Goal: Task Accomplishment & Management: Manage account settings

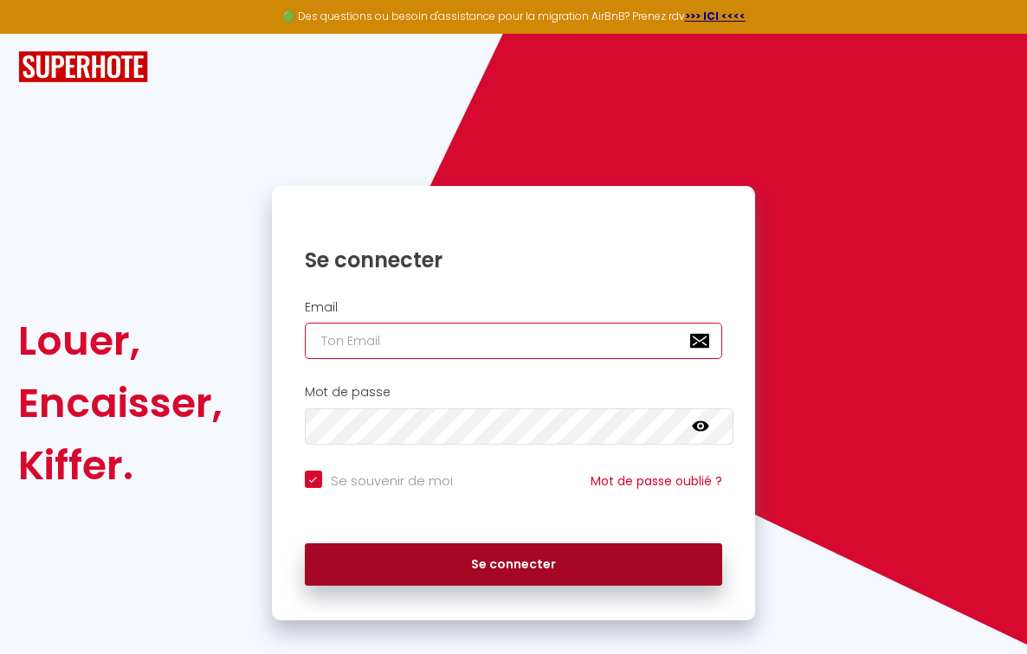
type input "[EMAIL_ADDRESS][DOMAIN_NAME]"
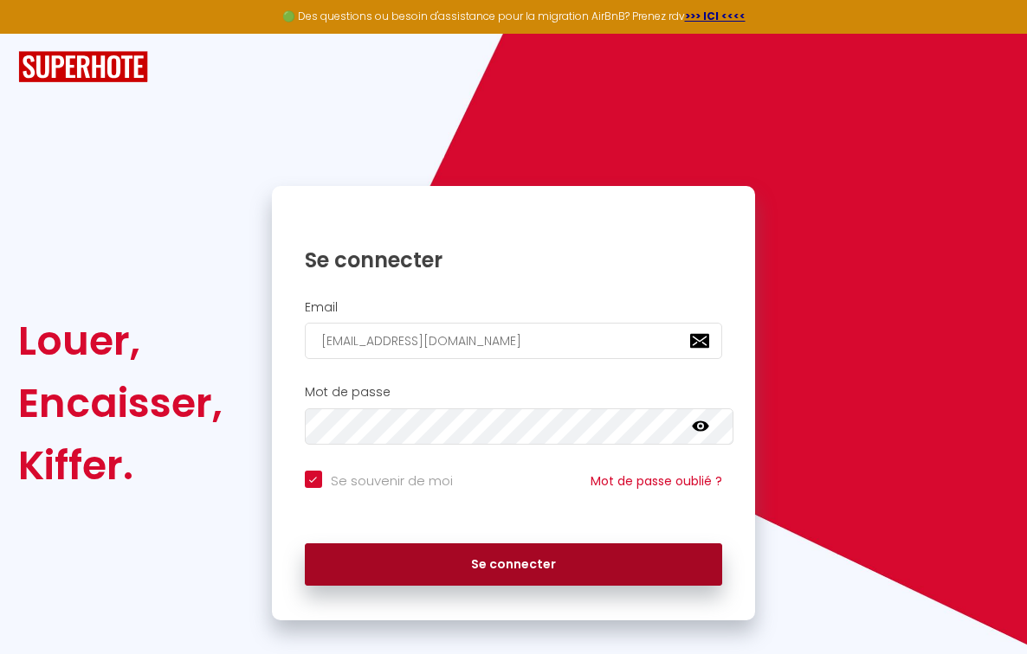
click at [506, 562] on button "Se connecter" at bounding box center [514, 565] width 418 height 43
checkbox input "true"
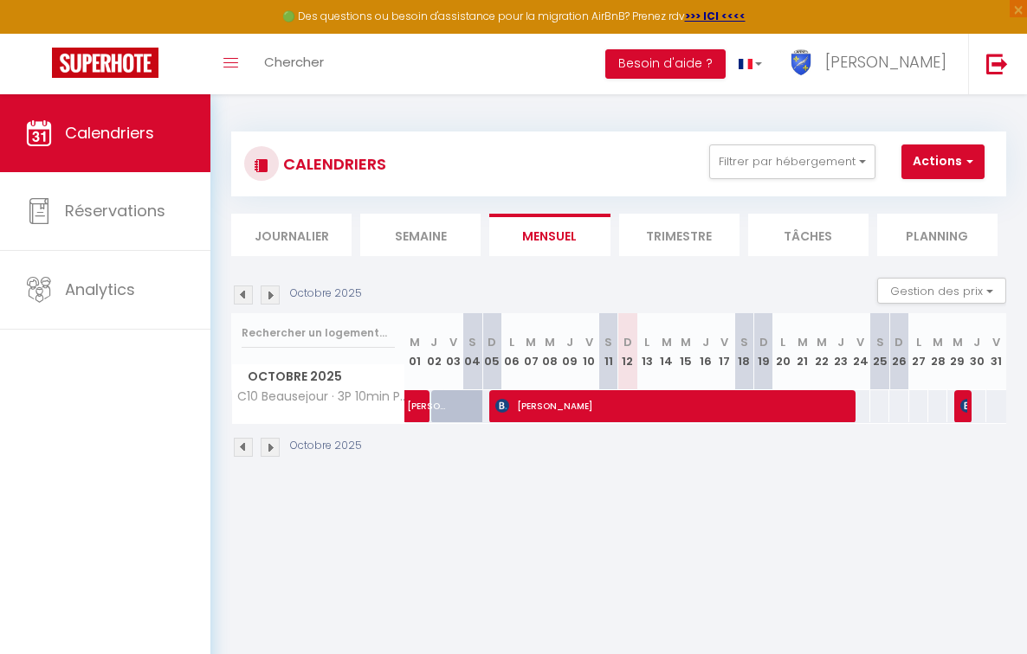
click at [669, 231] on li "Trimestre" at bounding box center [679, 235] width 120 height 42
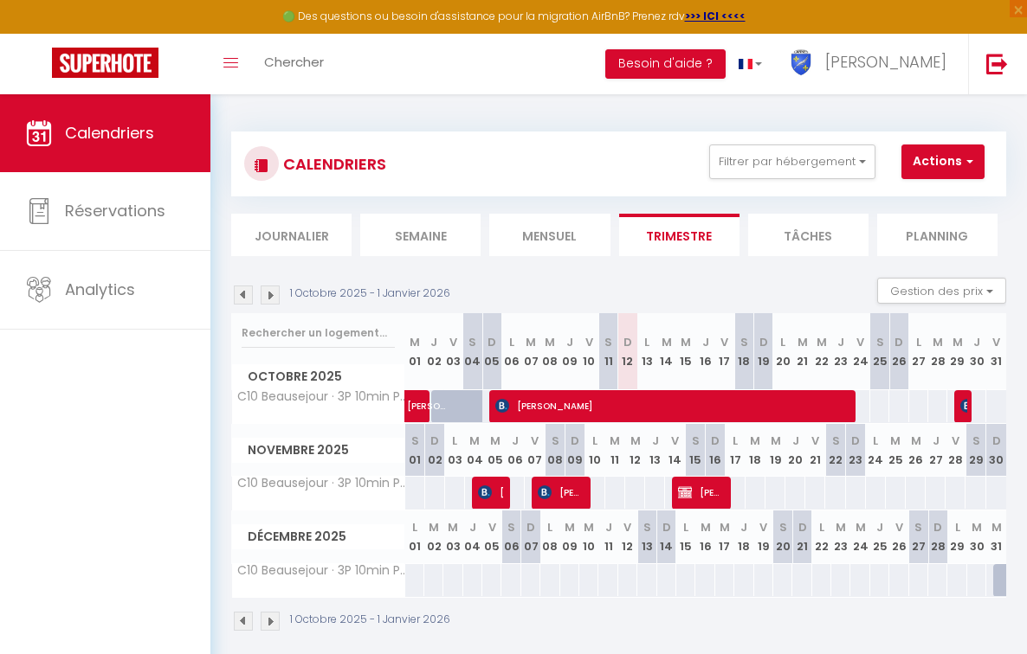
click at [242, 294] on img at bounding box center [243, 295] width 19 height 19
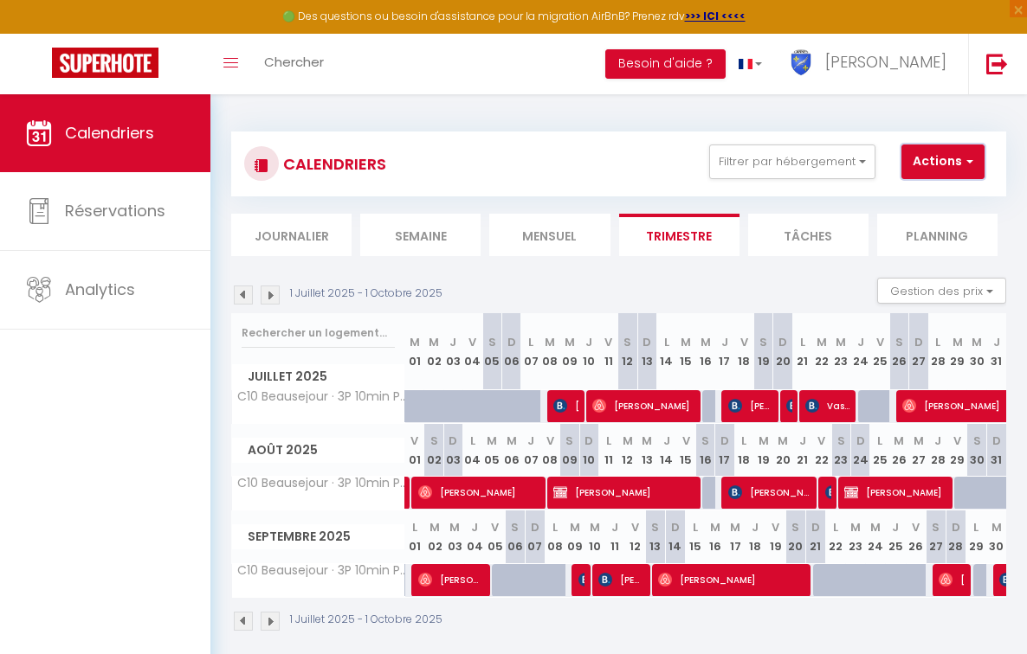
click at [966, 159] on span "button" at bounding box center [967, 160] width 10 height 17
click at [964, 292] on button "Gestion des prix" at bounding box center [941, 291] width 129 height 26
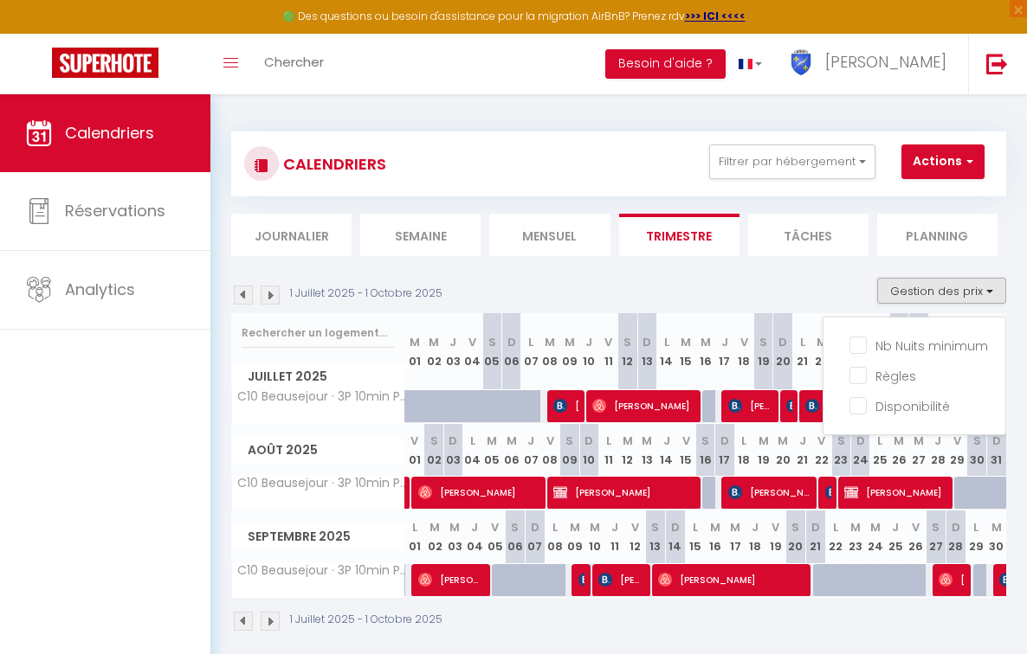
click at [810, 285] on div "1 Juillet 2025 - 1 Octobre 2025 Gestion des prix Nb Nuits minimum Règles Dispon…" at bounding box center [618, 295] width 775 height 35
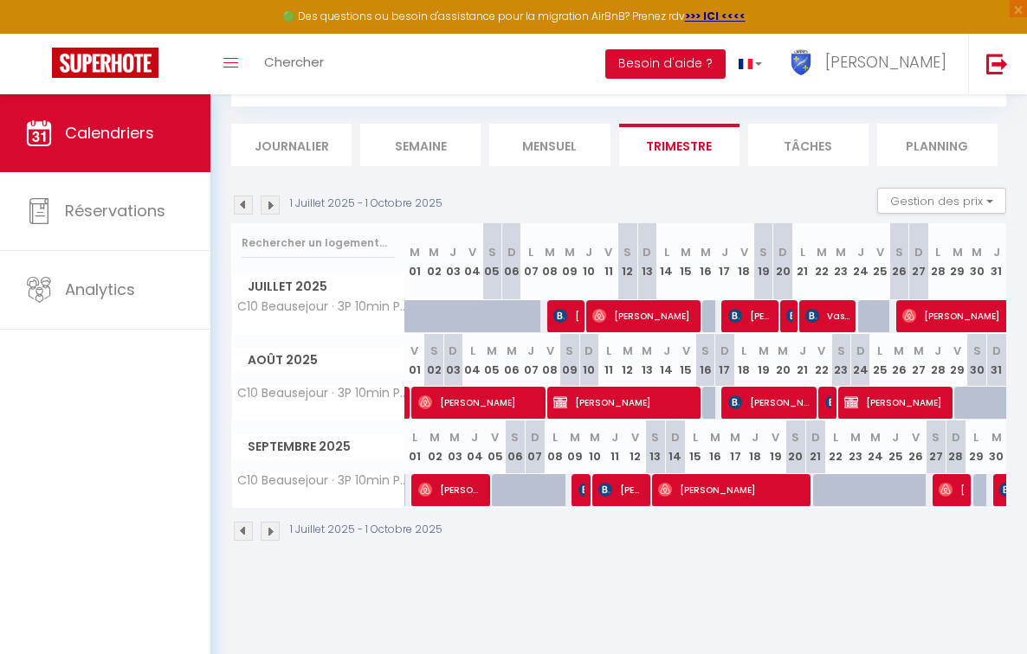
scroll to position [87, 0]
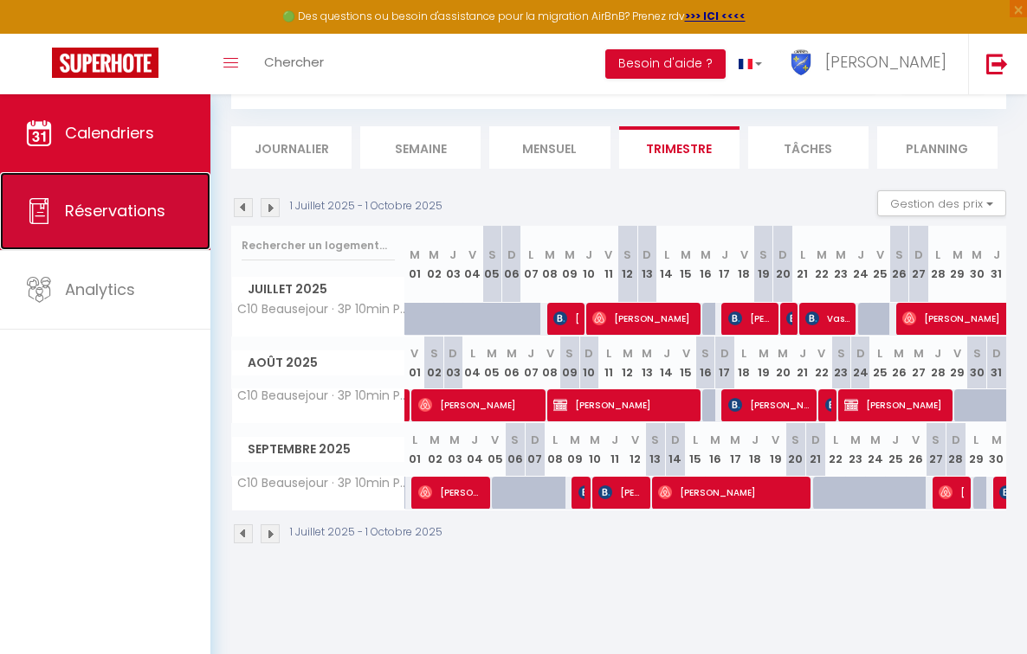
click at [145, 207] on span "Réservations" at bounding box center [115, 211] width 100 height 22
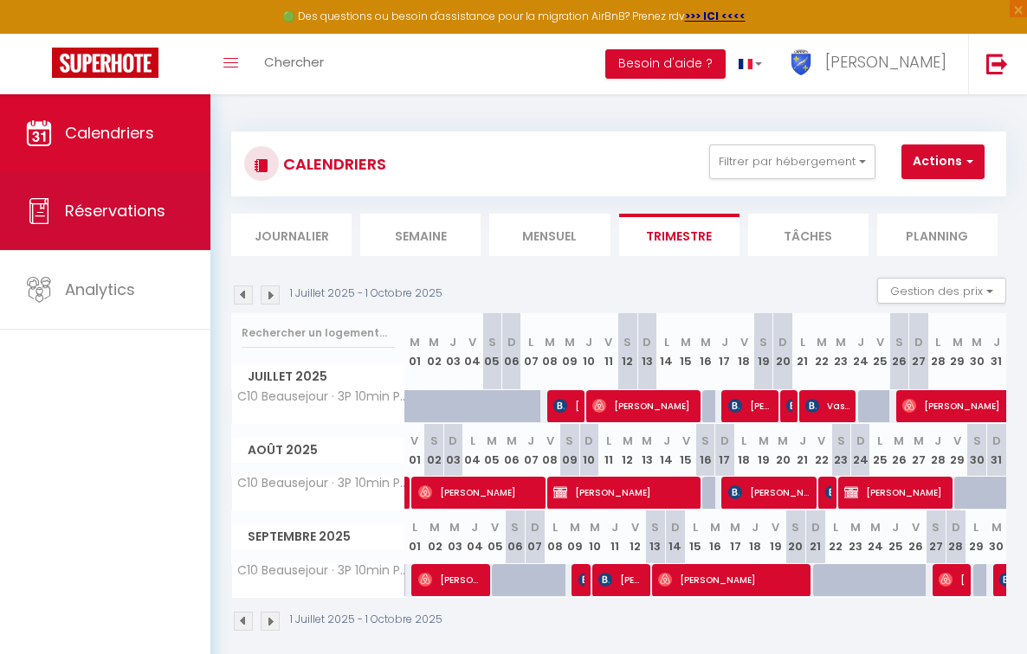
select select "not_cancelled"
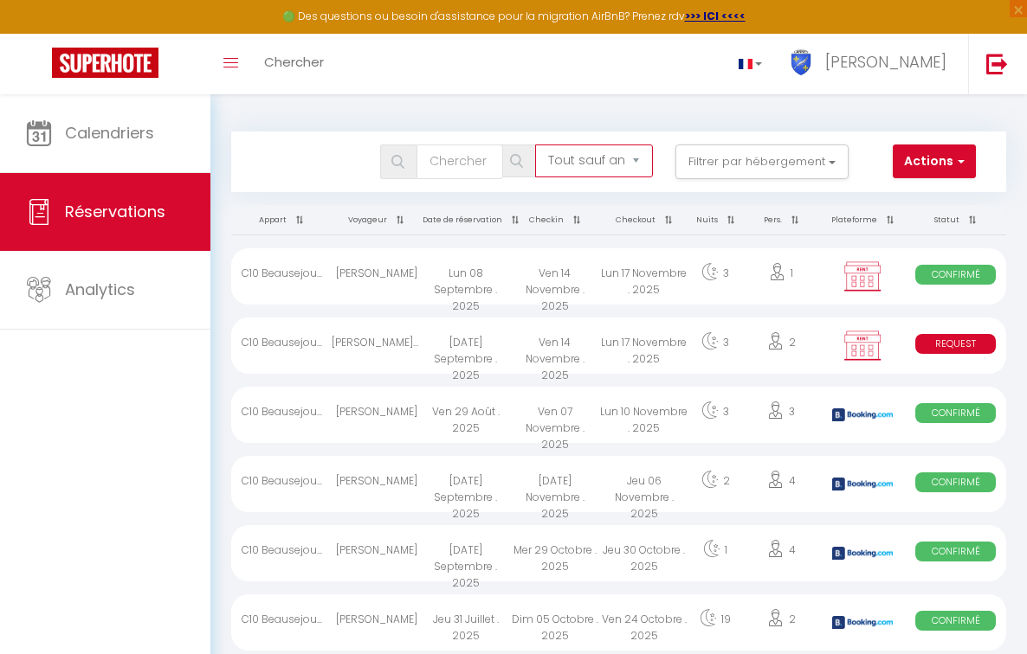
click at [579, 158] on select "Tous les statuts Annulé Confirmé Non Confirmé Tout sauf annulé No Show Request" at bounding box center [594, 161] width 118 height 33
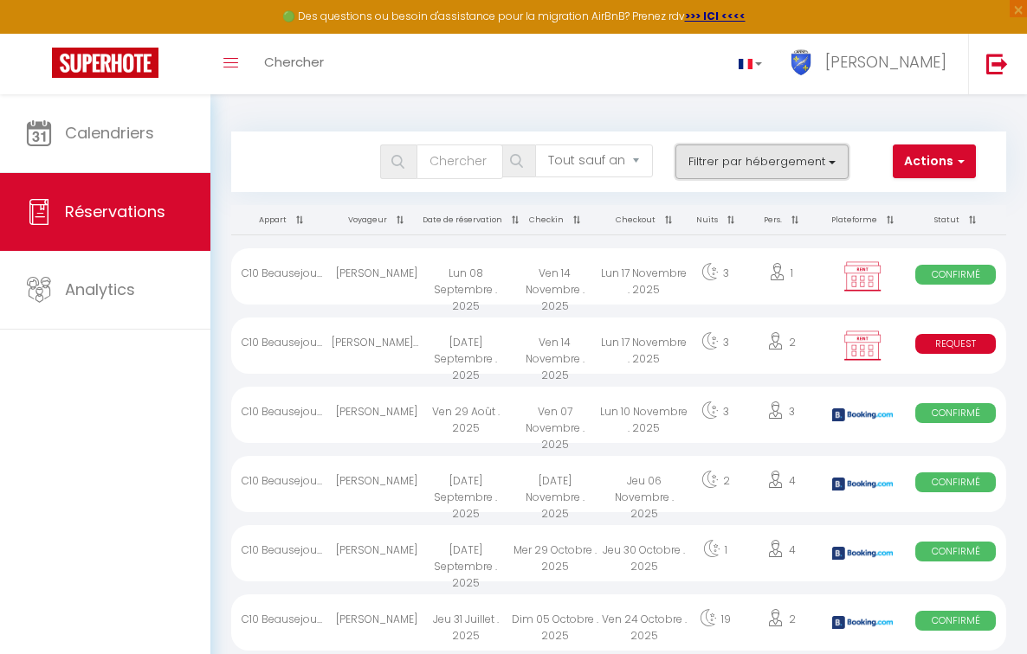
click at [775, 160] on button "Filtrer par hébergement" at bounding box center [761, 162] width 173 height 35
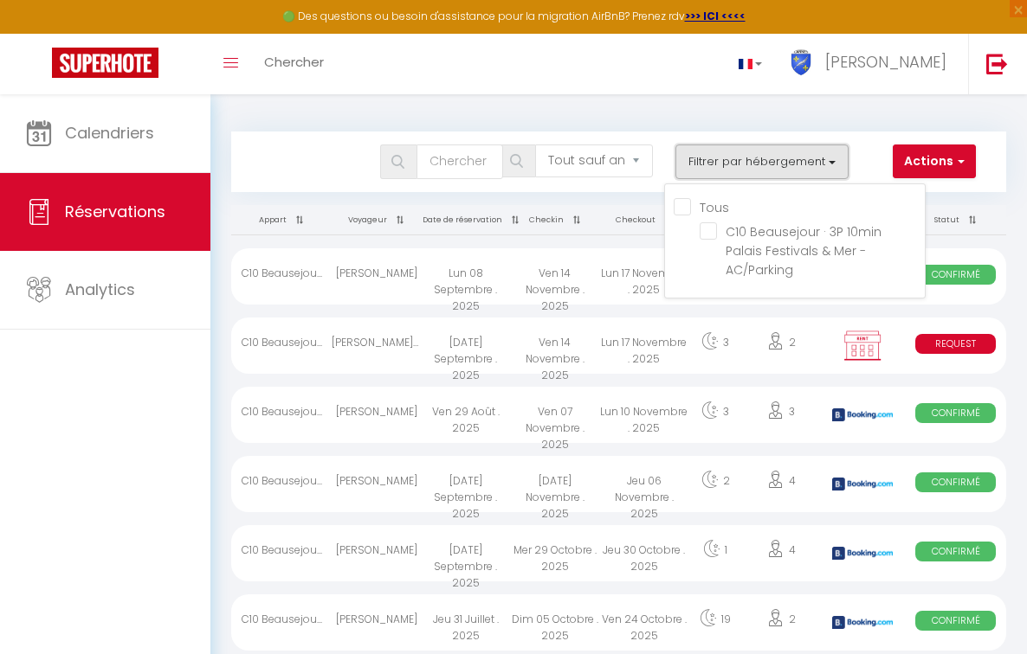
click at [775, 160] on button "Filtrer par hébergement" at bounding box center [761, 162] width 173 height 35
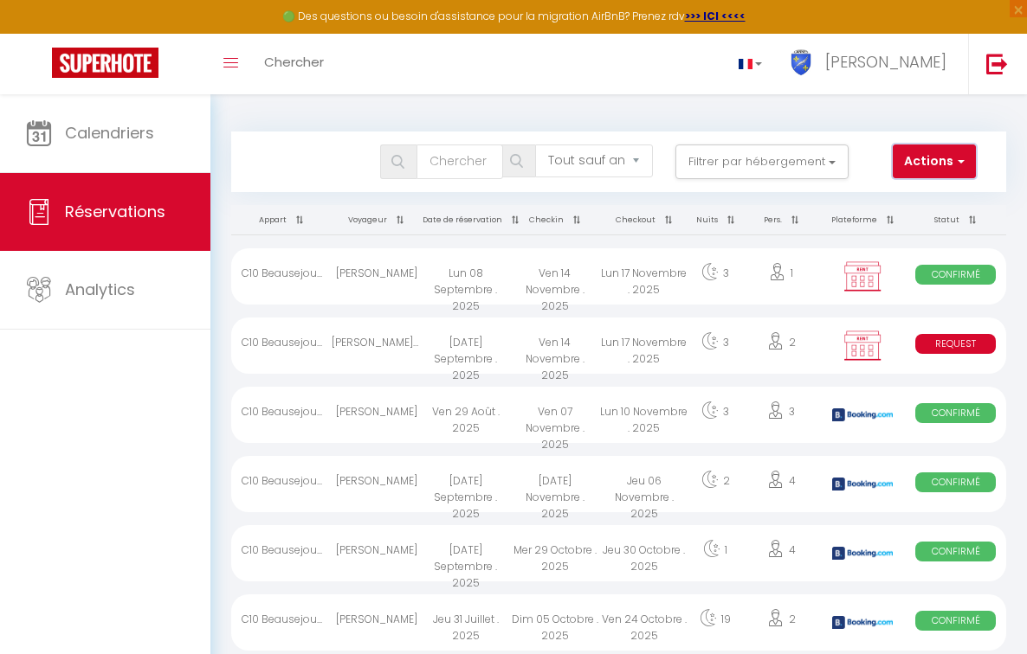
click at [953, 159] on span "button" at bounding box center [958, 160] width 10 height 17
click at [953, 158] on div "Bookings Tous les statuts Annulé Confirmé Non Confirmé Tout sauf annulé No Show…" at bounding box center [618, 162] width 771 height 35
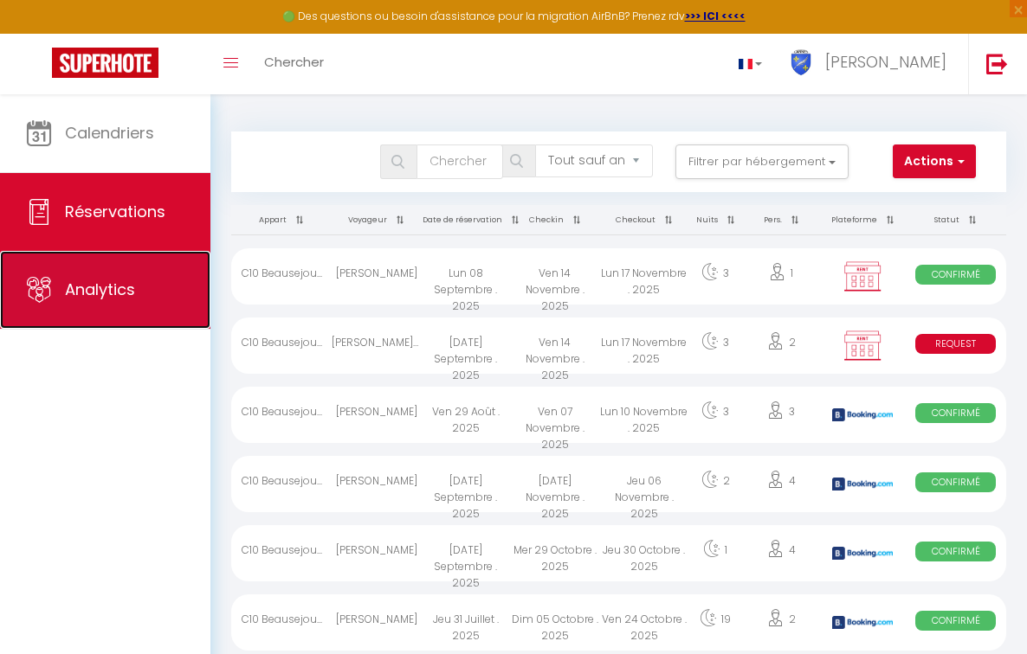
click at [97, 289] on span "Analytics" at bounding box center [100, 290] width 70 height 22
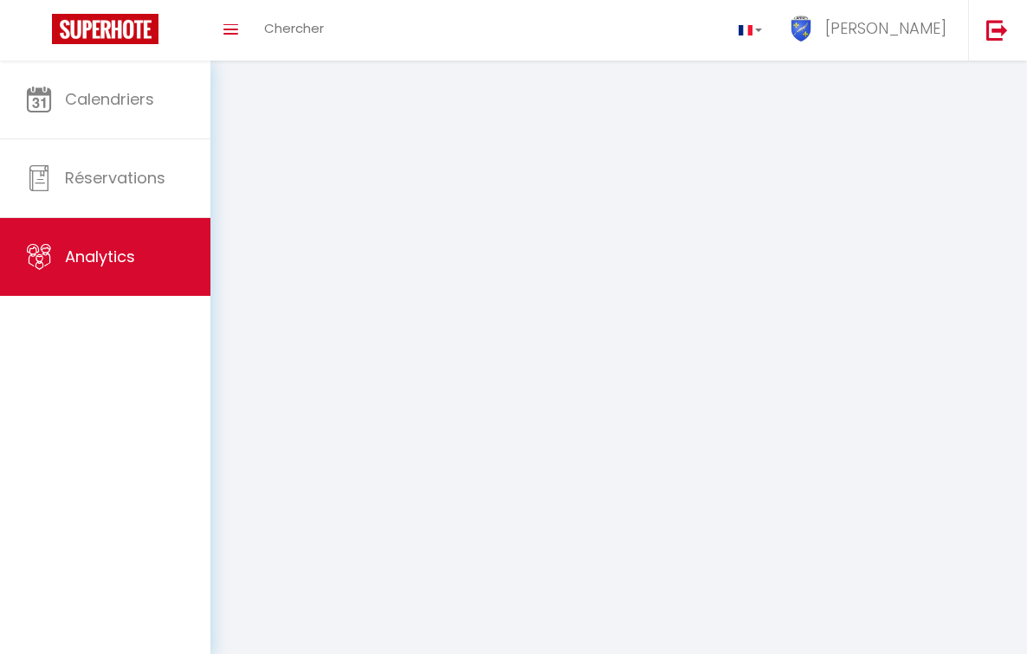
select select "2025"
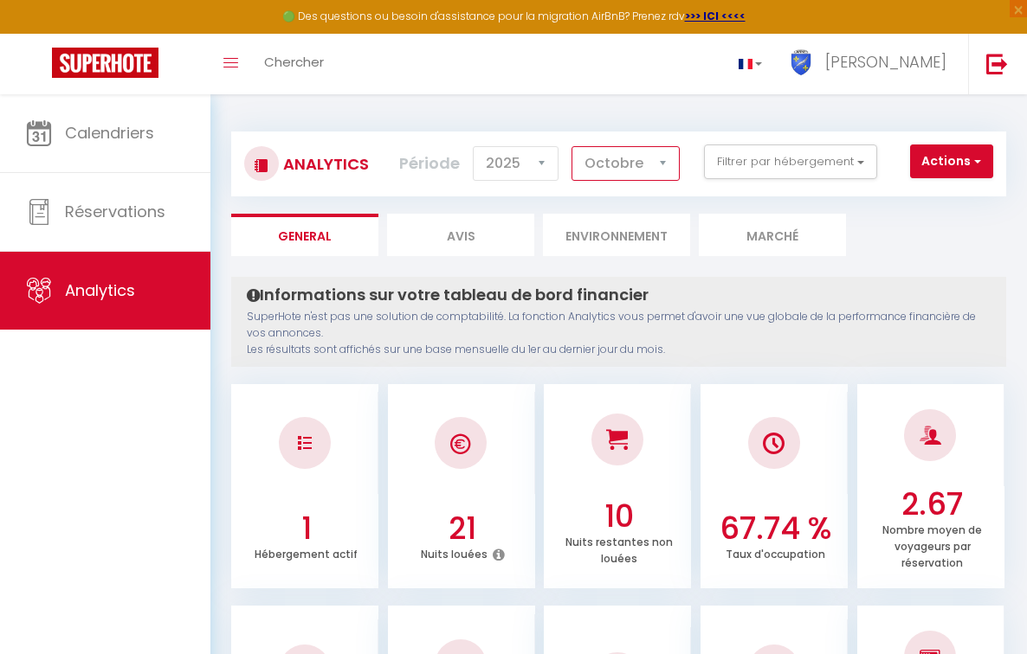
click at [666, 162] on select "[PERSON_NAME] Mars [PERSON_NAME] Juin Juillet Août Septembre Octobre Novembre D…" at bounding box center [625, 163] width 108 height 35
select select "7"
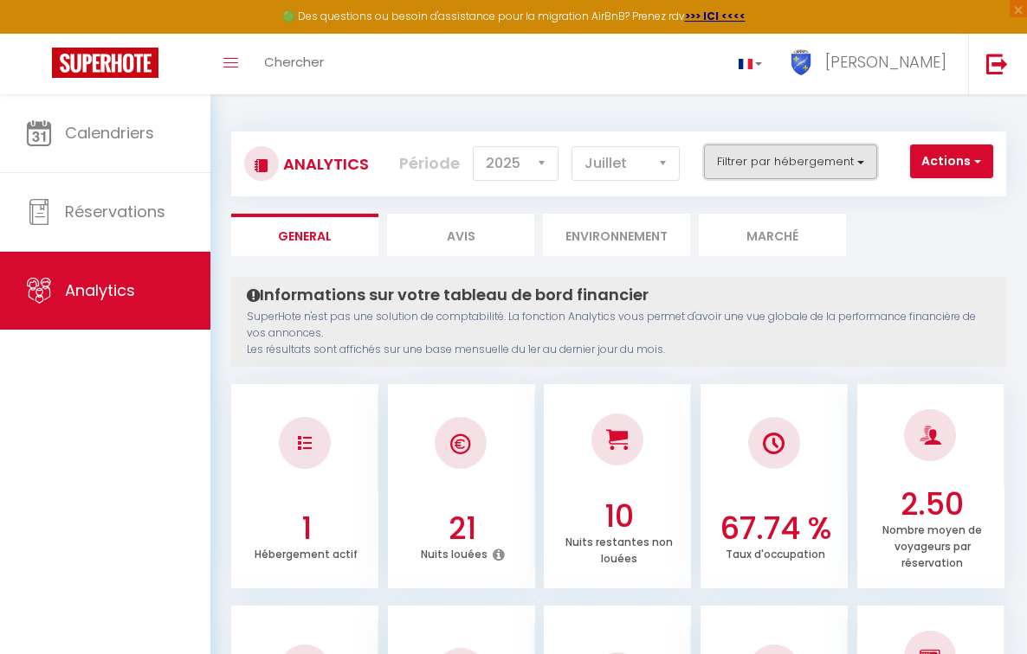
click at [856, 159] on button "Filtrer par hébergement" at bounding box center [790, 162] width 173 height 35
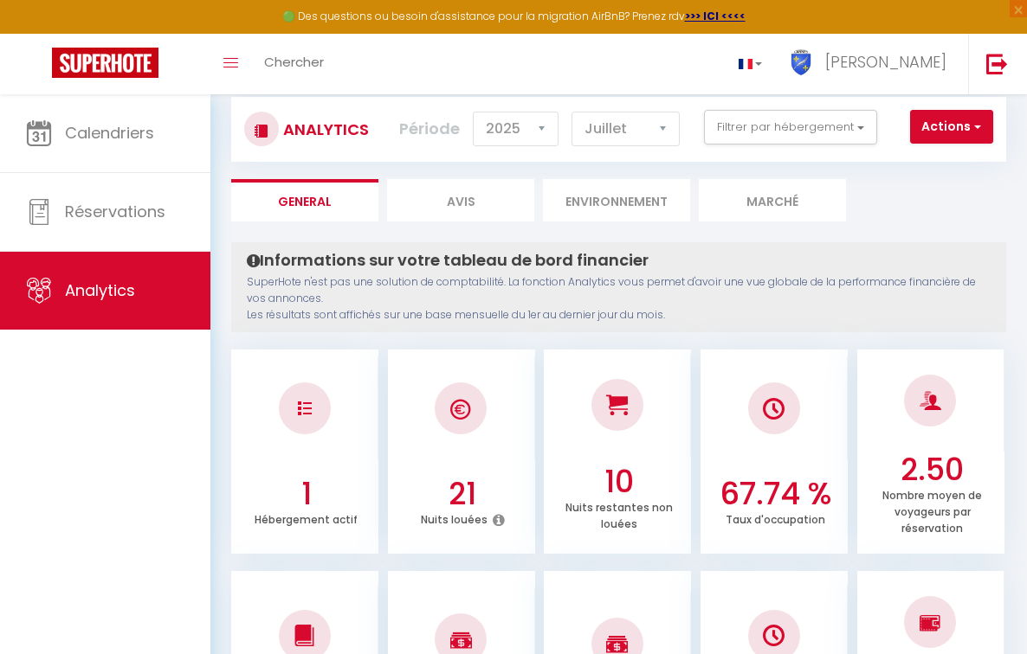
scroll to position [53, 0]
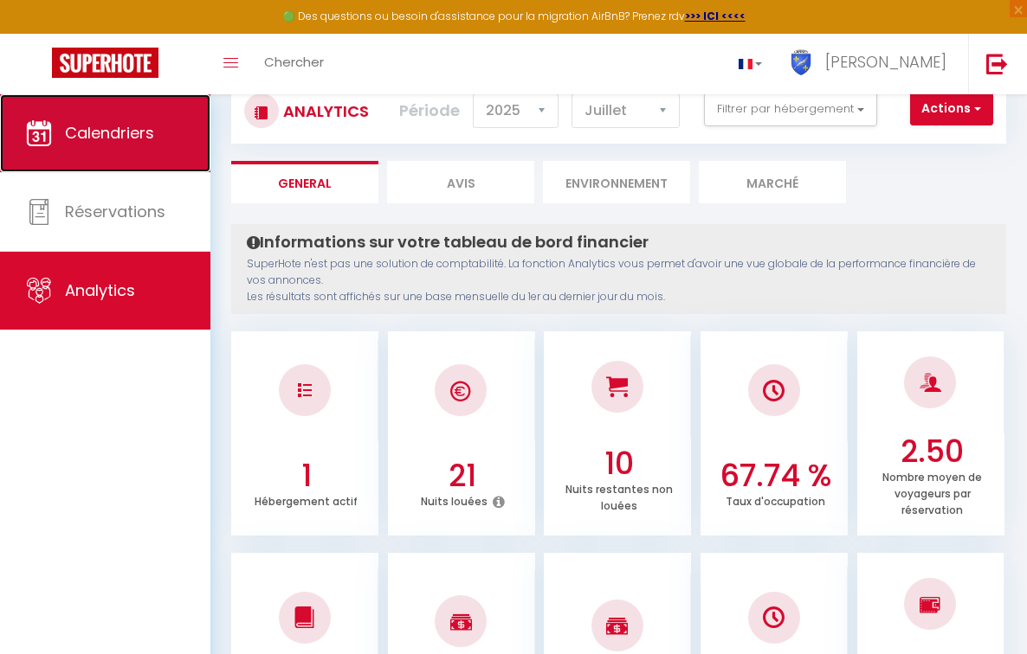
click at [145, 127] on span "Calendriers" at bounding box center [109, 133] width 89 height 22
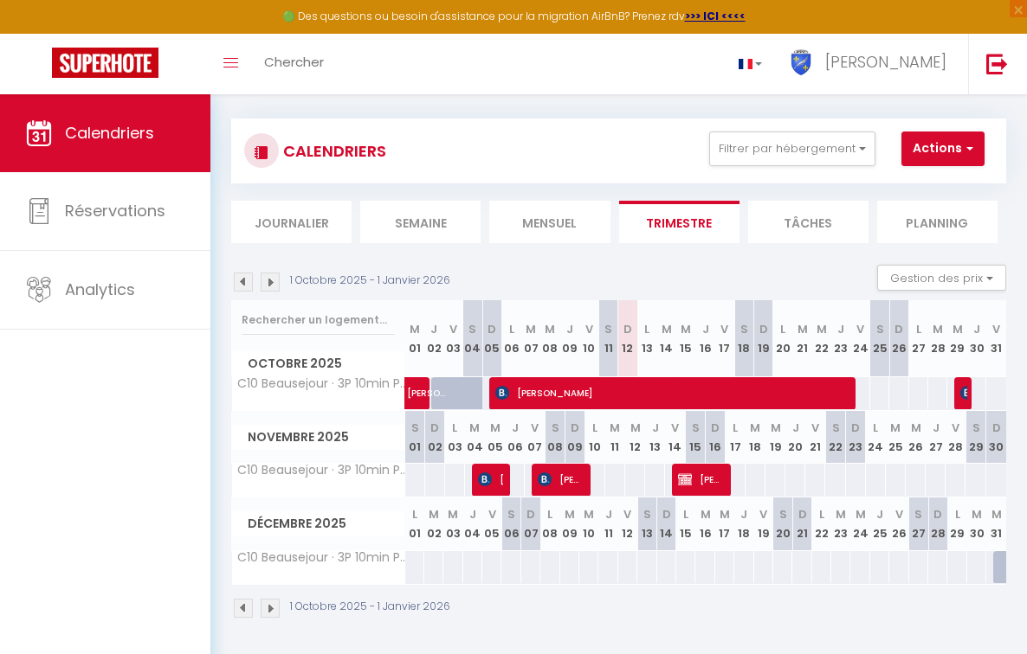
scroll to position [10, 0]
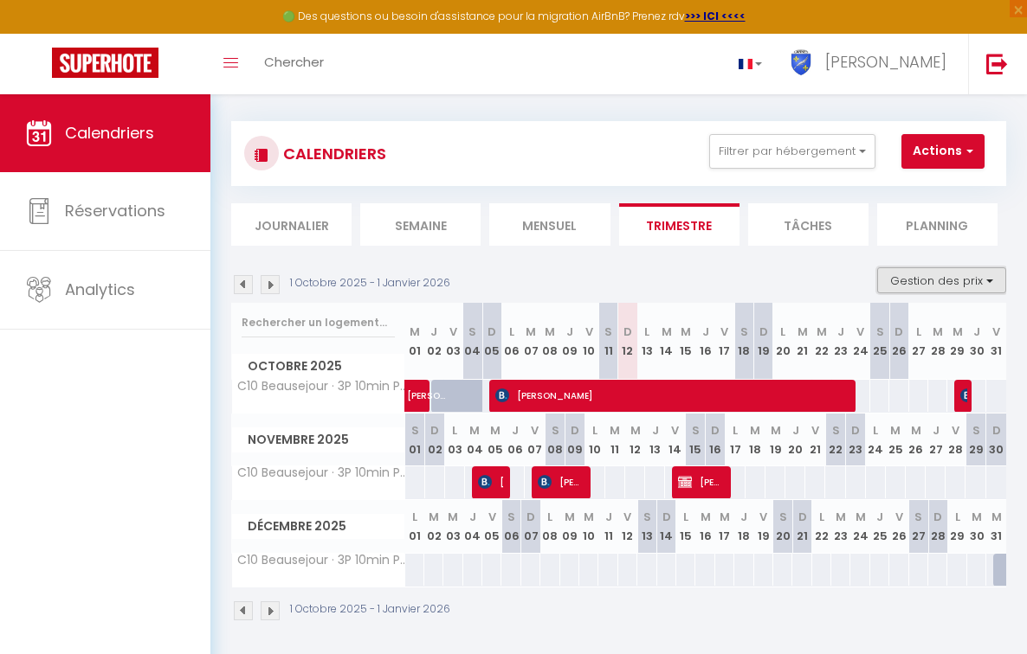
click at [949, 277] on button "Gestion des prix" at bounding box center [941, 280] width 129 height 26
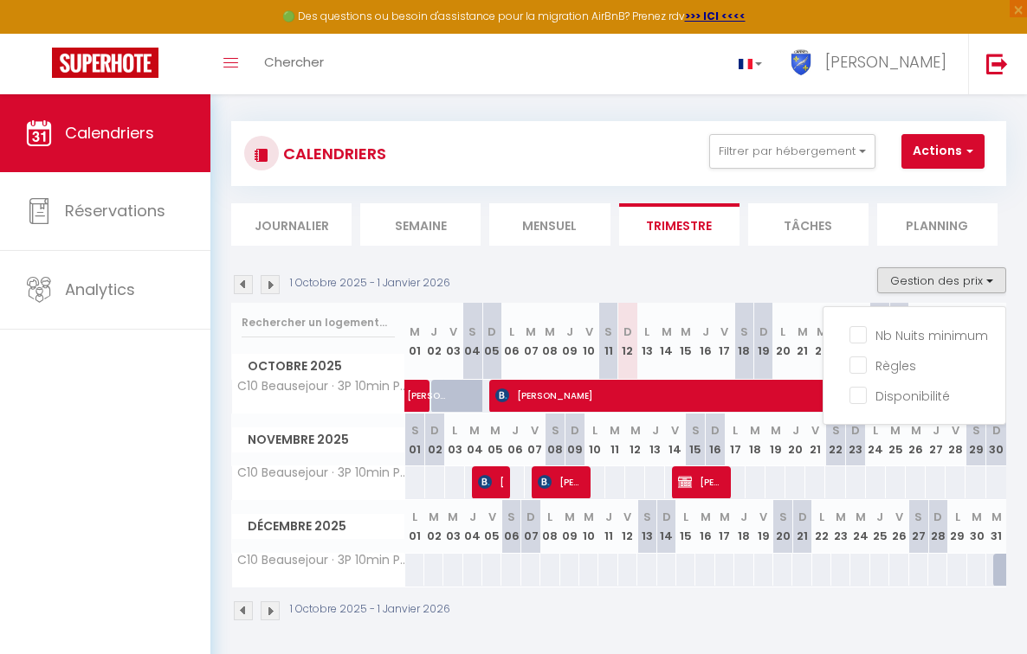
click at [737, 267] on div "1 Octobre 2025 - 1 Janvier 2026 Gestion des prix Nb Nuits minimum Règles Dispon…" at bounding box center [618, 452] width 775 height 371
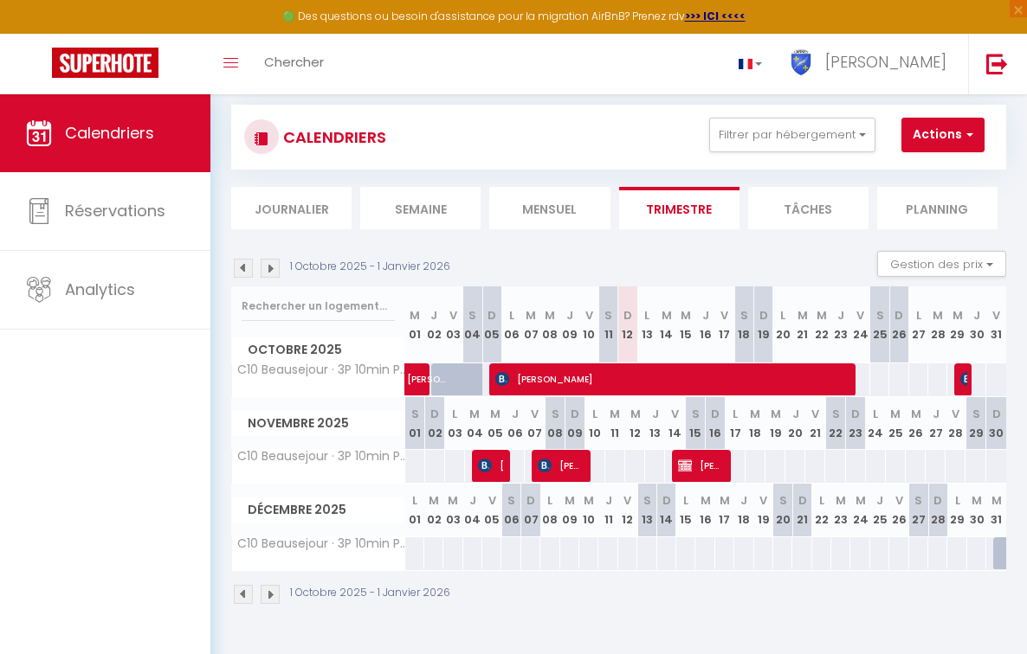
scroll to position [28, 0]
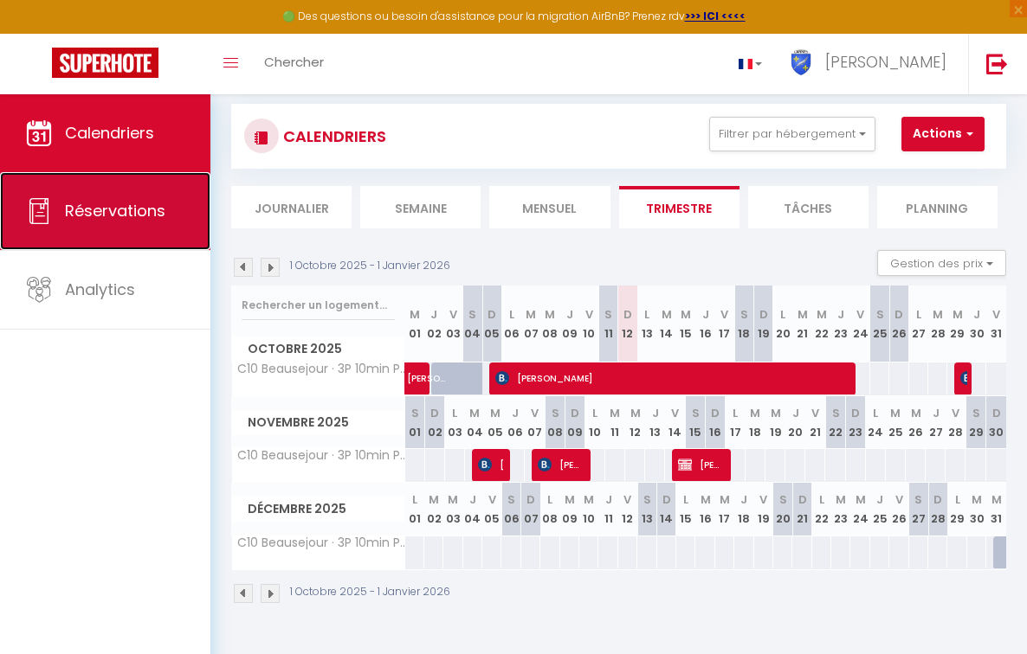
click at [133, 202] on span "Réservations" at bounding box center [115, 211] width 100 height 22
select select "not_cancelled"
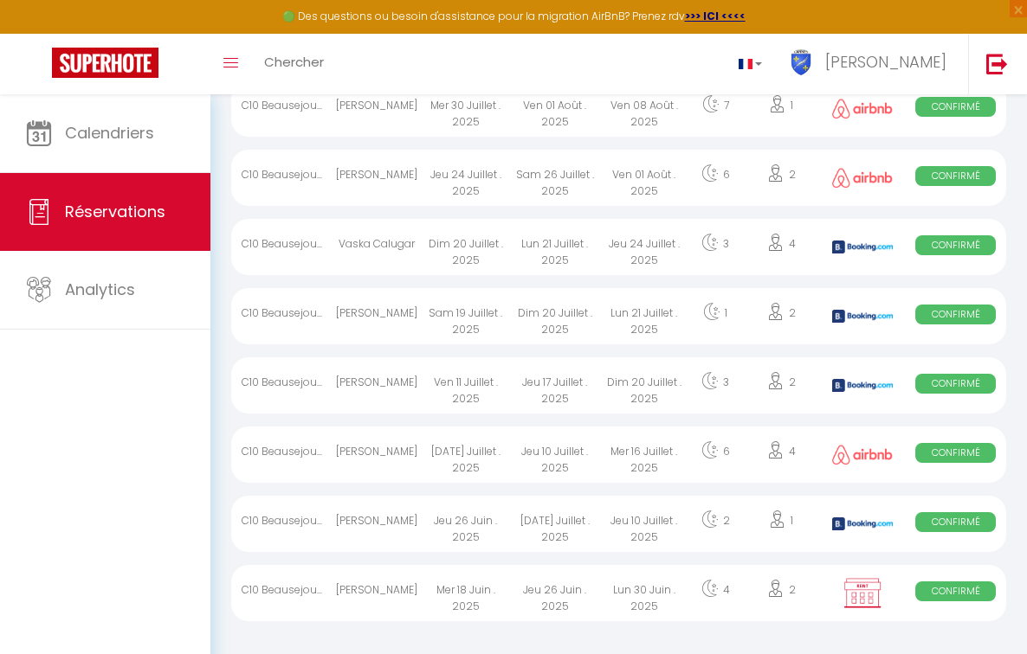
scroll to position [1304, 0]
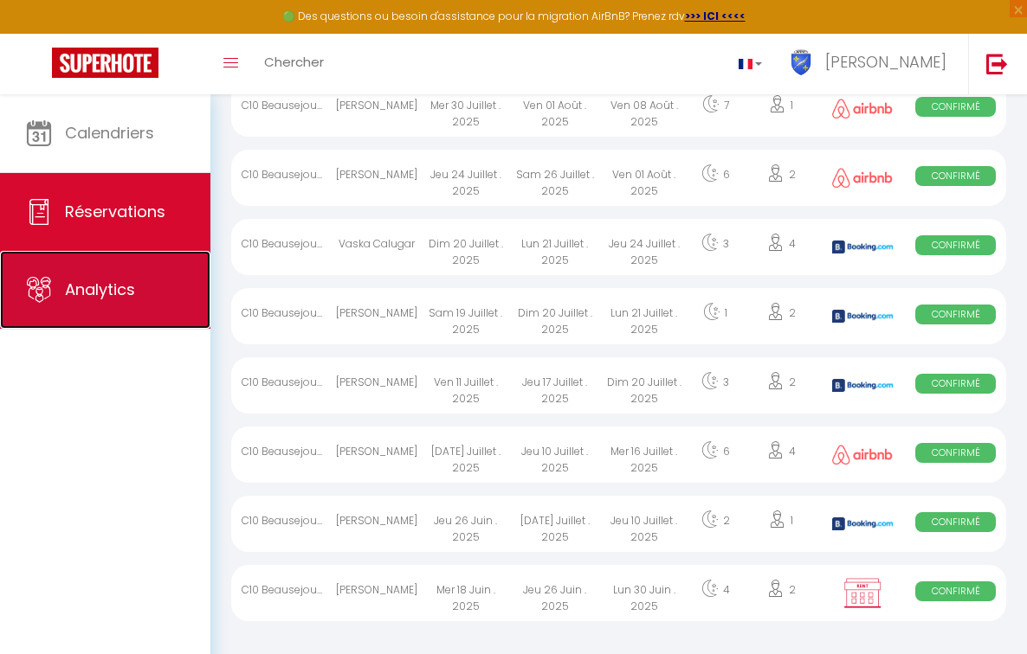
click at [109, 283] on span "Analytics" at bounding box center [100, 290] width 70 height 22
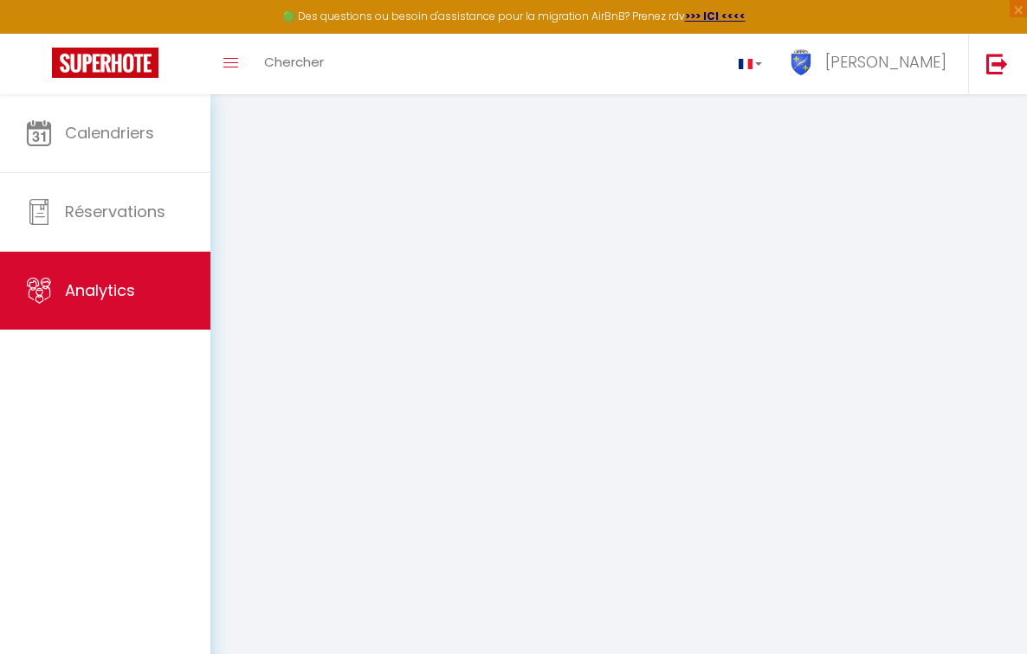
select select "2025"
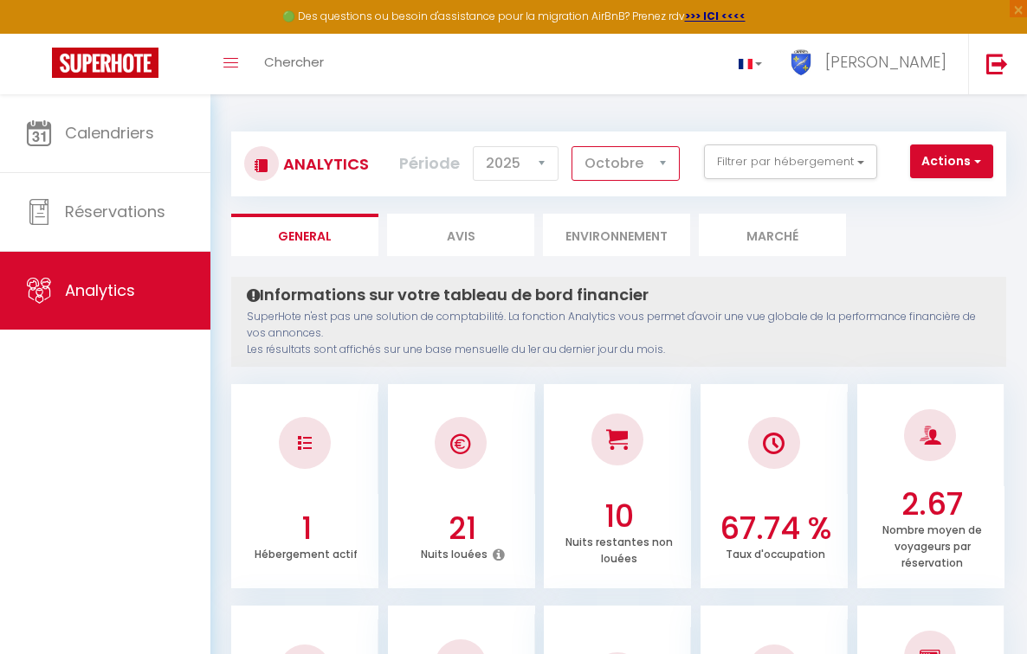
click at [668, 164] on select "[PERSON_NAME] Mars [PERSON_NAME] Juin Juillet Août Septembre Octobre Novembre D…" at bounding box center [625, 163] width 108 height 35
select select "7"
click at [987, 63] on img at bounding box center [997, 64] width 22 height 22
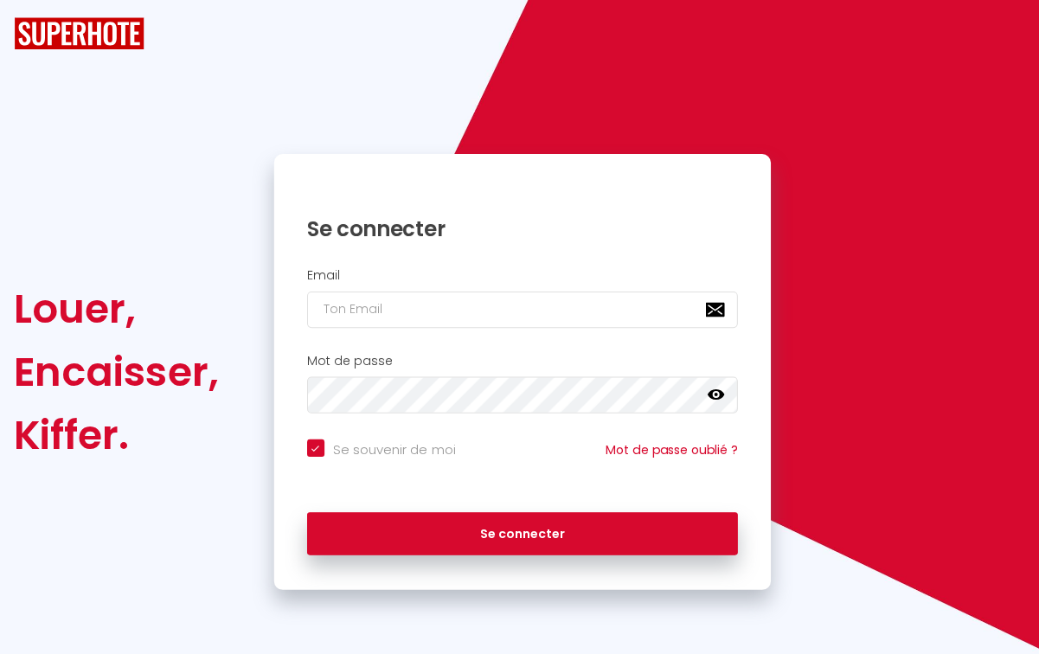
checkbox input "true"
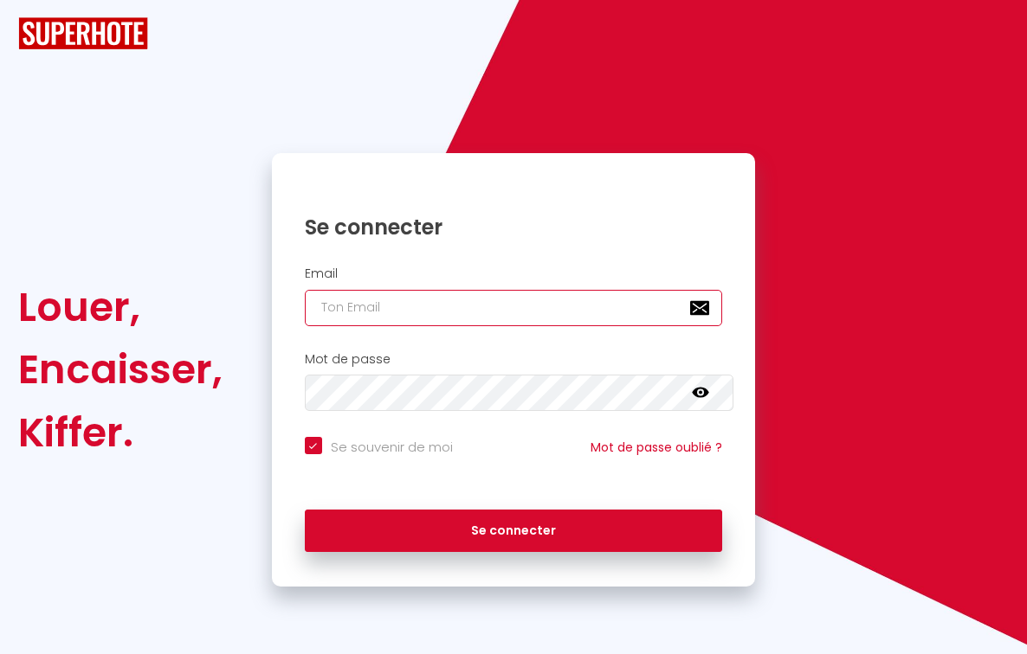
type input "[EMAIL_ADDRESS][DOMAIN_NAME]"
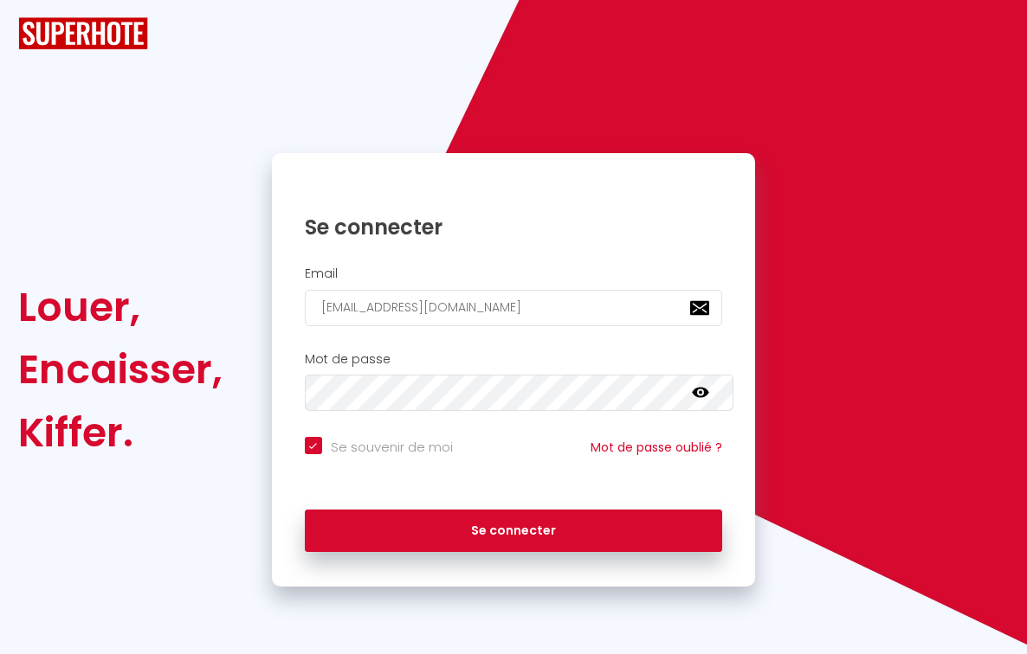
checkbox input "true"
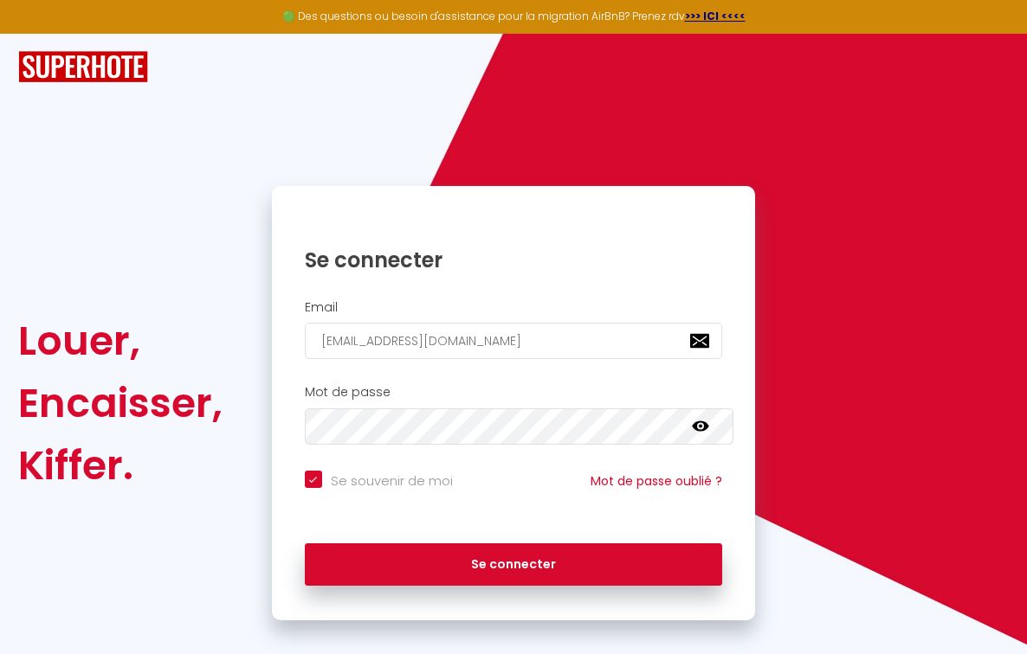
click at [705, 423] on icon at bounding box center [700, 426] width 17 height 17
click at [706, 425] on icon at bounding box center [700, 427] width 17 height 10
